Goal: Transaction & Acquisition: Purchase product/service

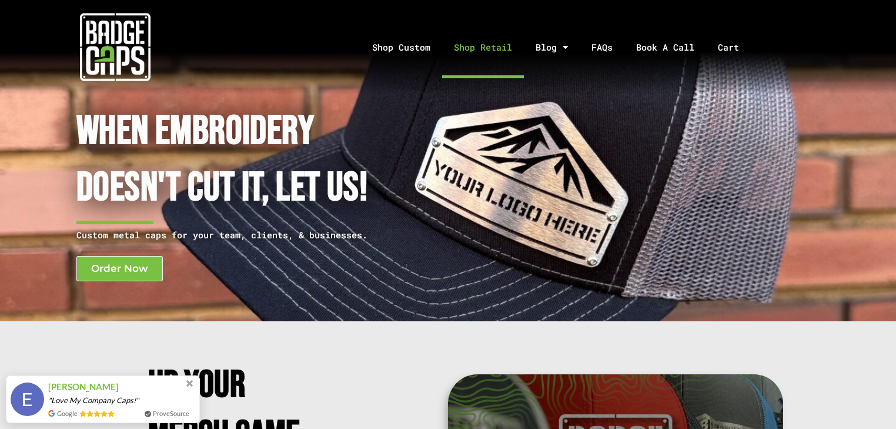
click at [458, 68] on link "Shop Retail" at bounding box center [483, 47] width 82 height 62
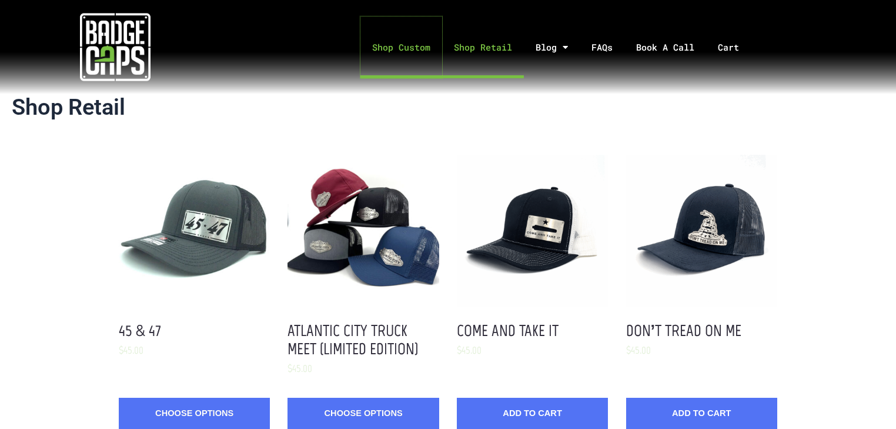
click at [413, 44] on link "Shop Custom" at bounding box center [401, 47] width 82 height 62
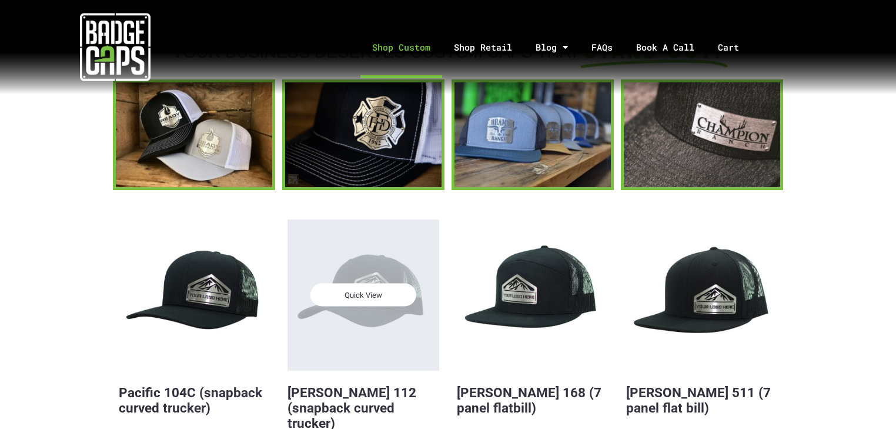
scroll to position [188, 0]
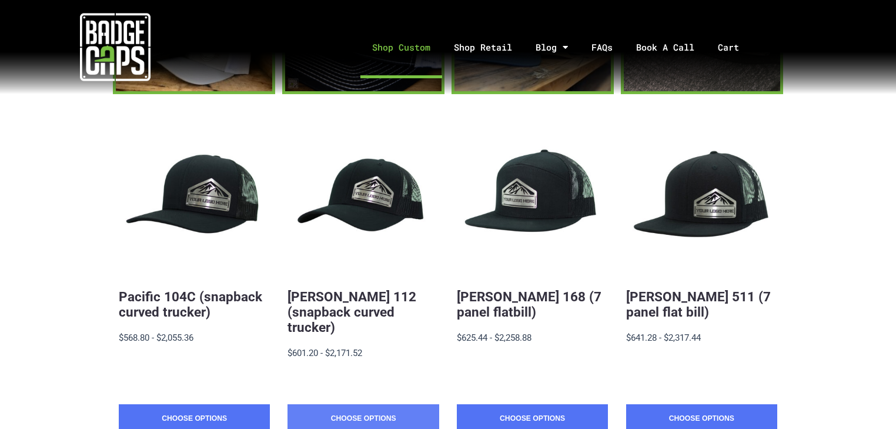
click at [376, 412] on link "Choose Options" at bounding box center [363, 418] width 151 height 29
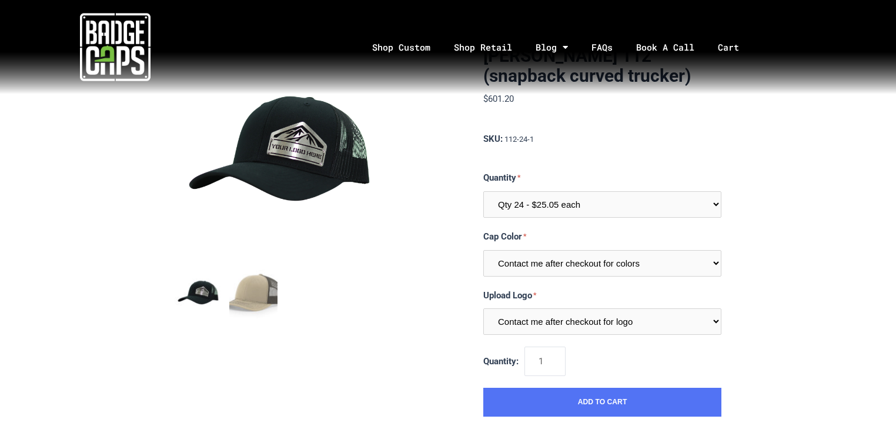
scroll to position [47, 0]
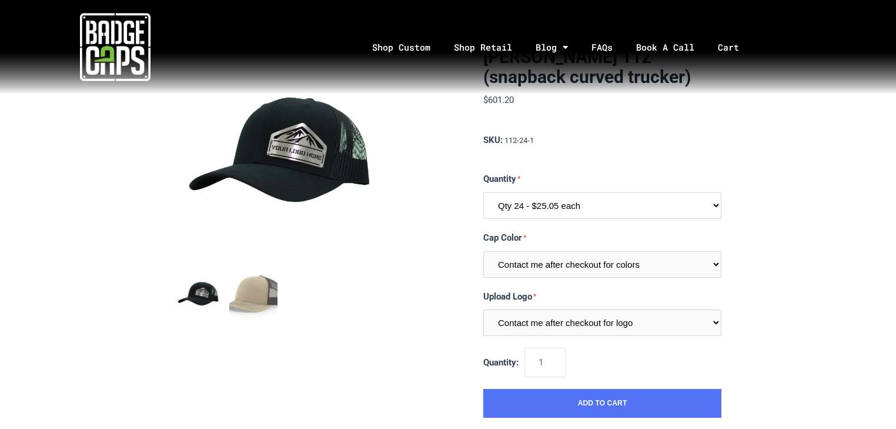
click at [559, 205] on select "Qty 24 - $25.05 each Qty 48 - $24.24 each Qty 96 - $22.62 each" at bounding box center [602, 205] width 238 height 26
click at [475, 205] on section "[PERSON_NAME] 112 (snapback curved trucker) $601.20 MSRP: $601.20 0 reviews SKU…" at bounding box center [448, 232] width 547 height 370
click at [530, 266] on select "Contact me after checkout for colors" at bounding box center [602, 264] width 238 height 26
click at [530, 264] on select "Contact me after checkout for colors" at bounding box center [602, 264] width 238 height 26
click at [536, 320] on select "Contact me after checkout for logo" at bounding box center [602, 322] width 238 height 26
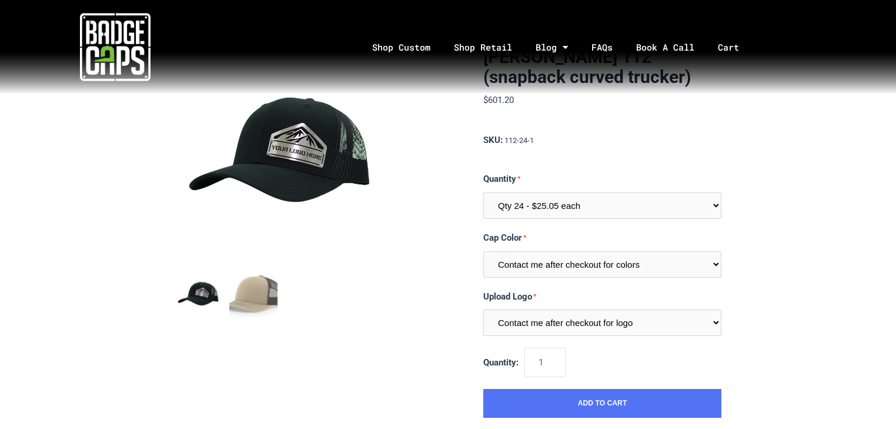
click at [425, 278] on section "Richardson 112 (snapback curved trucker) $601.20 MSRP: $601.20 0 reviews SKU: 1…" at bounding box center [448, 232] width 547 height 370
click at [102, 34] on img at bounding box center [115, 47] width 71 height 71
